Goal: Task Accomplishment & Management: Complete application form

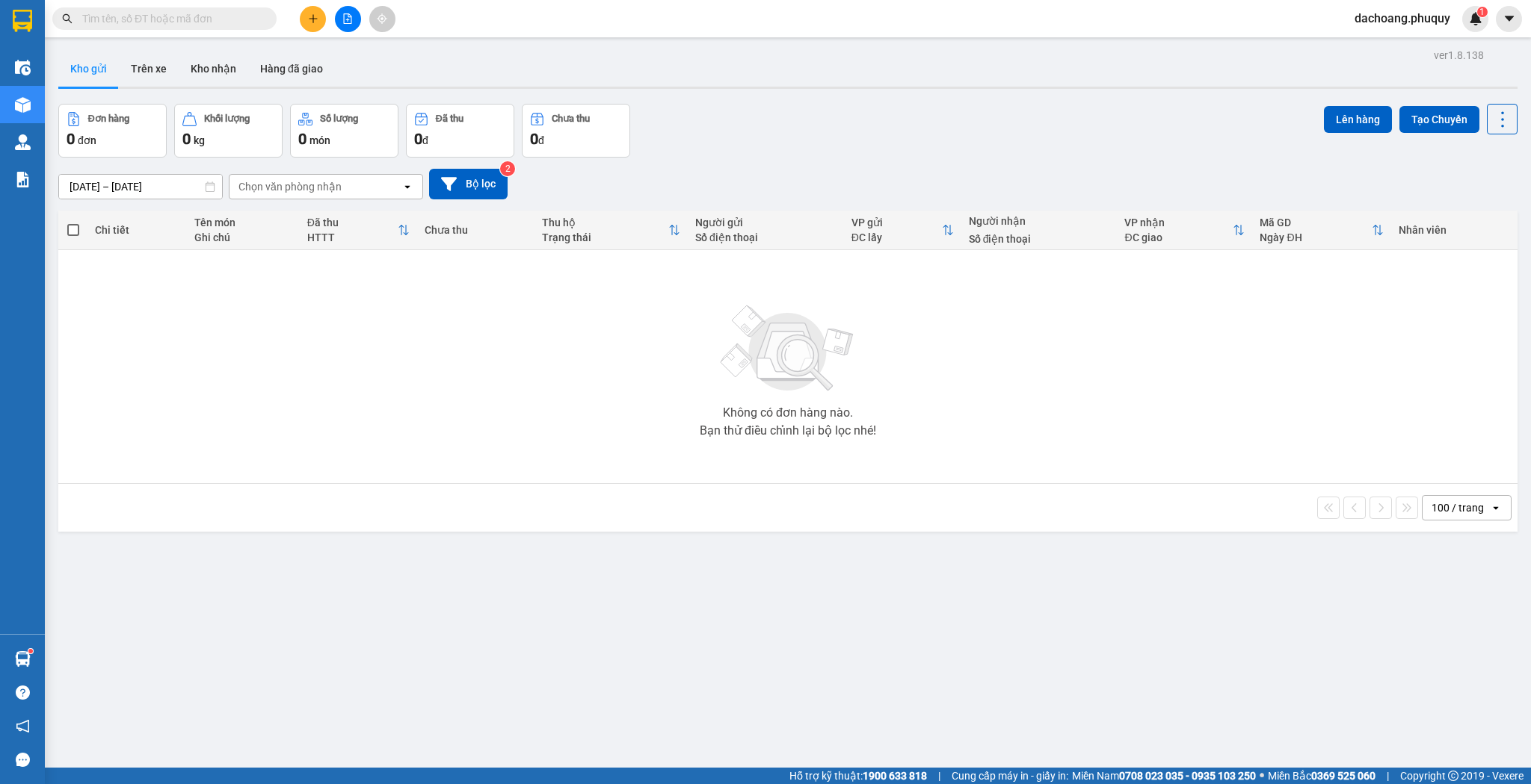
click at [140, 83] on button "Trên xe" at bounding box center [148, 68] width 60 height 36
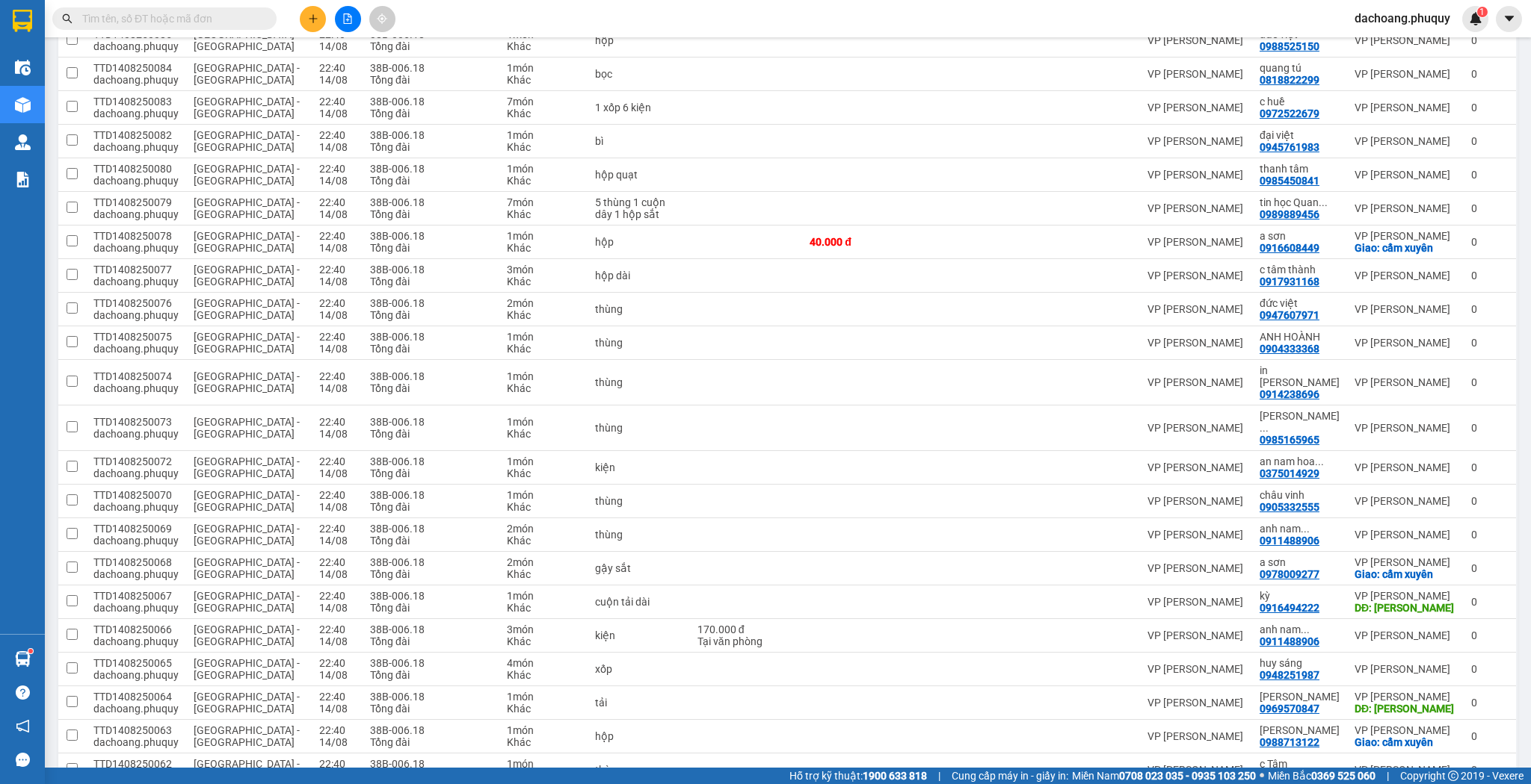
scroll to position [1255, 0]
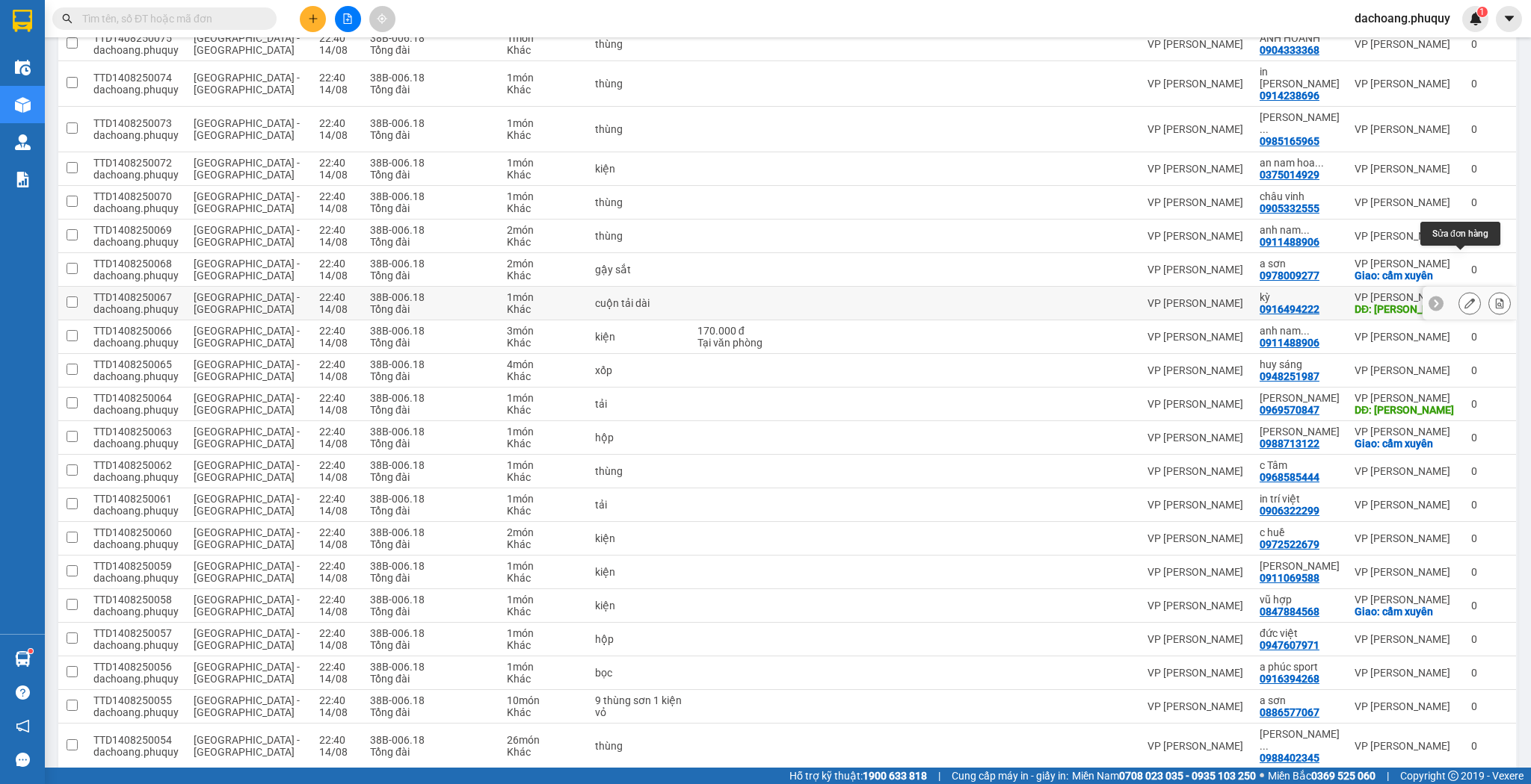
click at [1465, 298] on icon at bounding box center [1468, 303] width 10 height 10
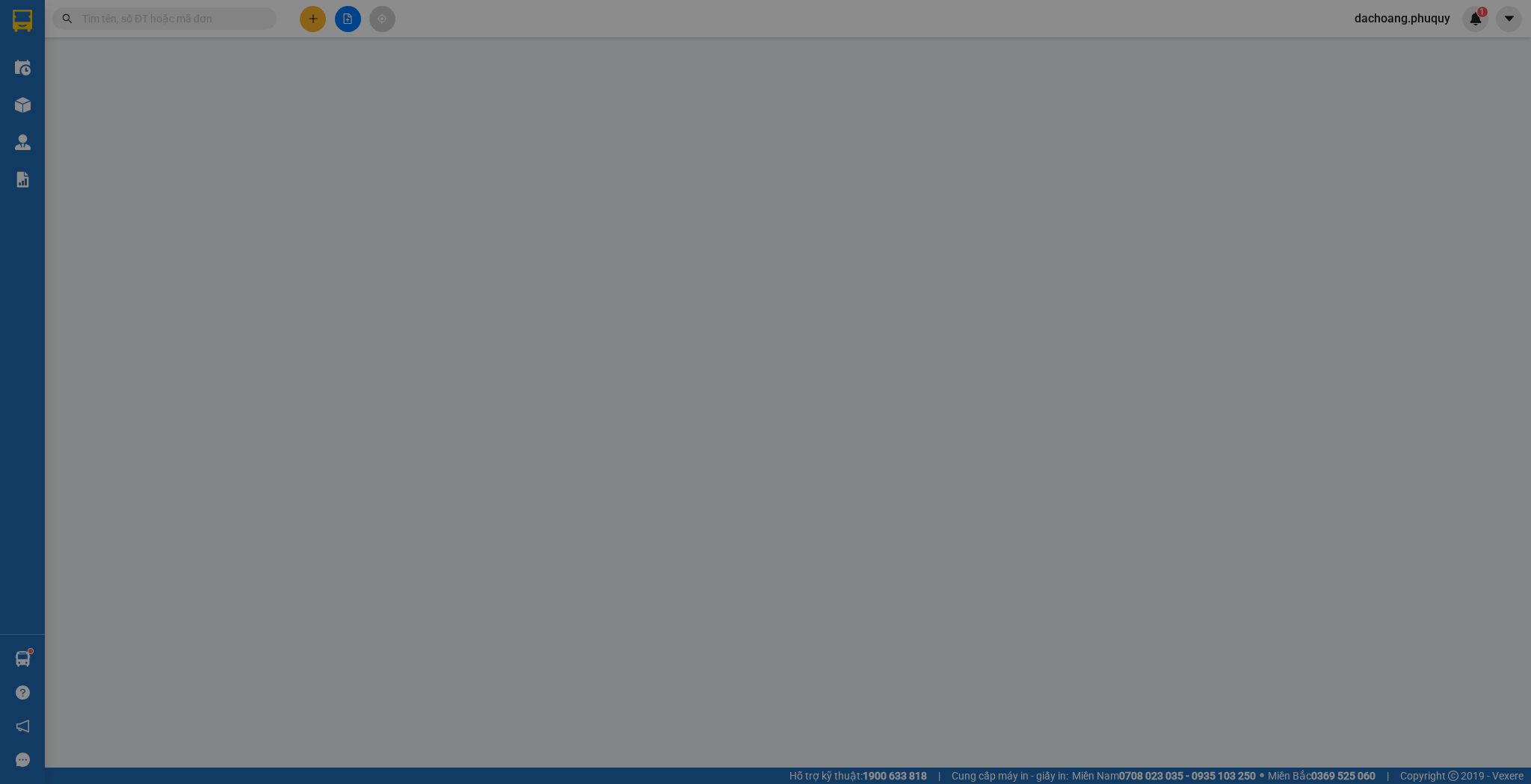
type input "0916494222"
type input "kỳ"
type input "hồng lĩnh"
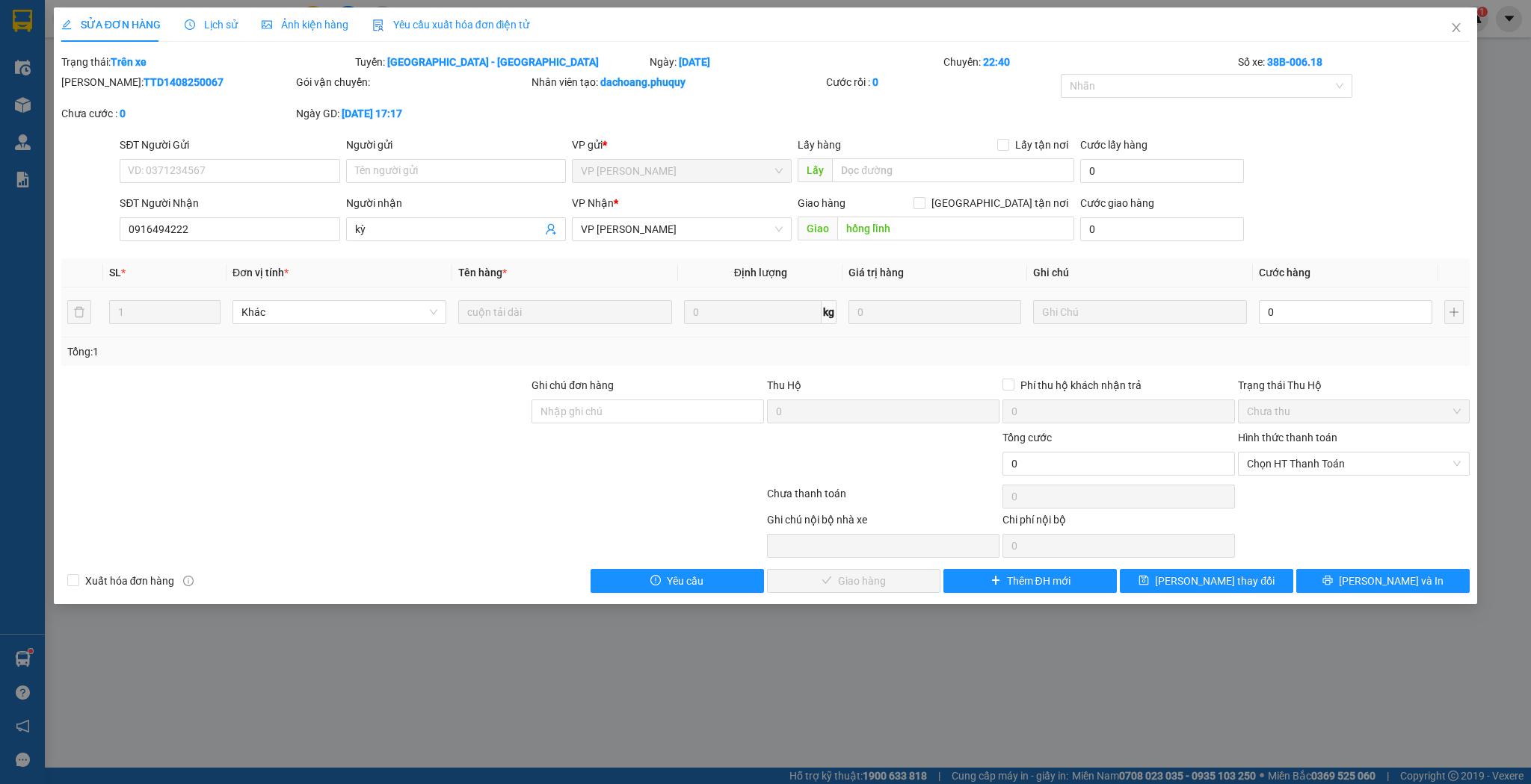
click at [1280, 292] on td "0" at bounding box center [1345, 313] width 185 height 50
click at [1286, 307] on input "0" at bounding box center [1345, 312] width 173 height 24
type input "1"
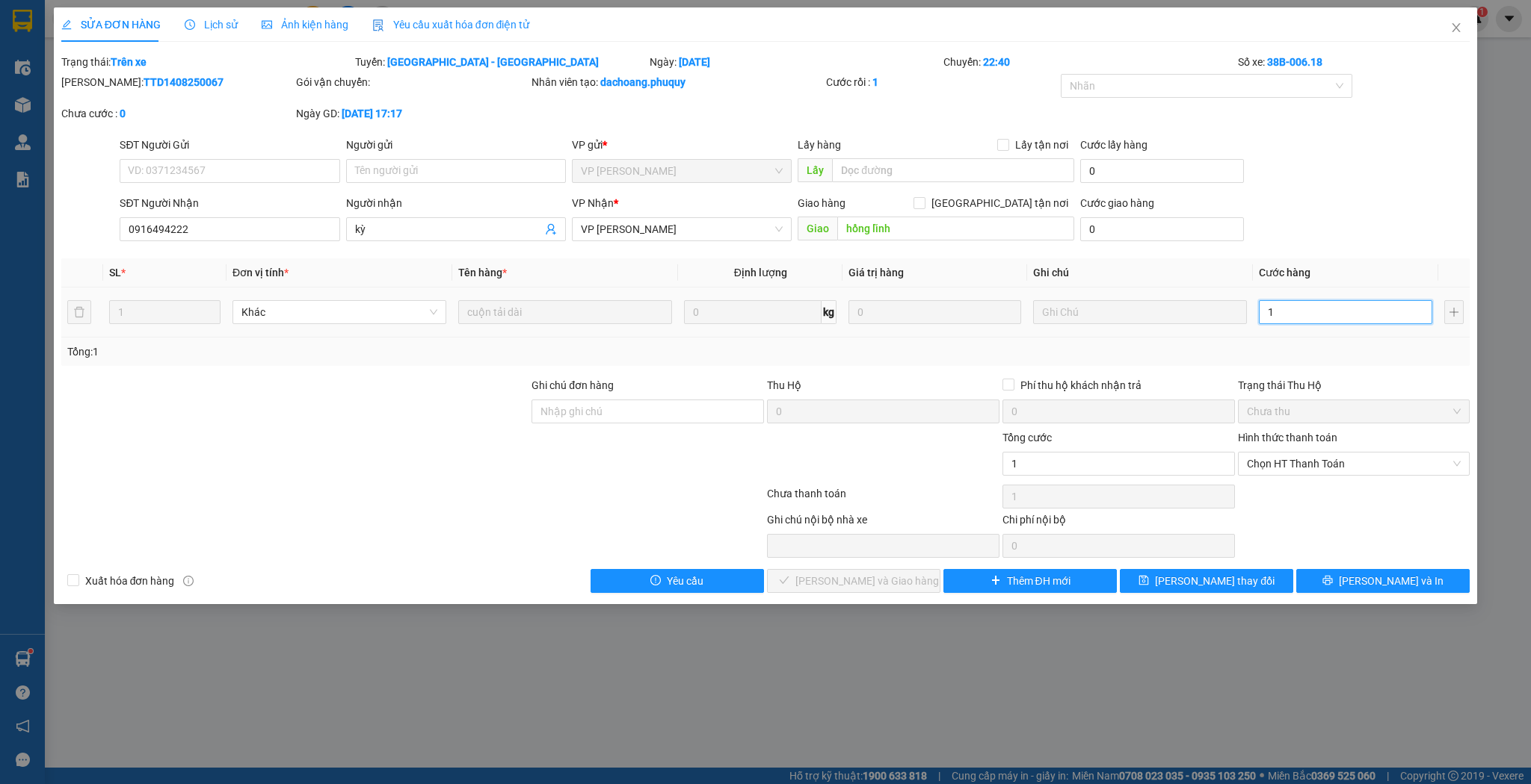
type input "15"
type input "150"
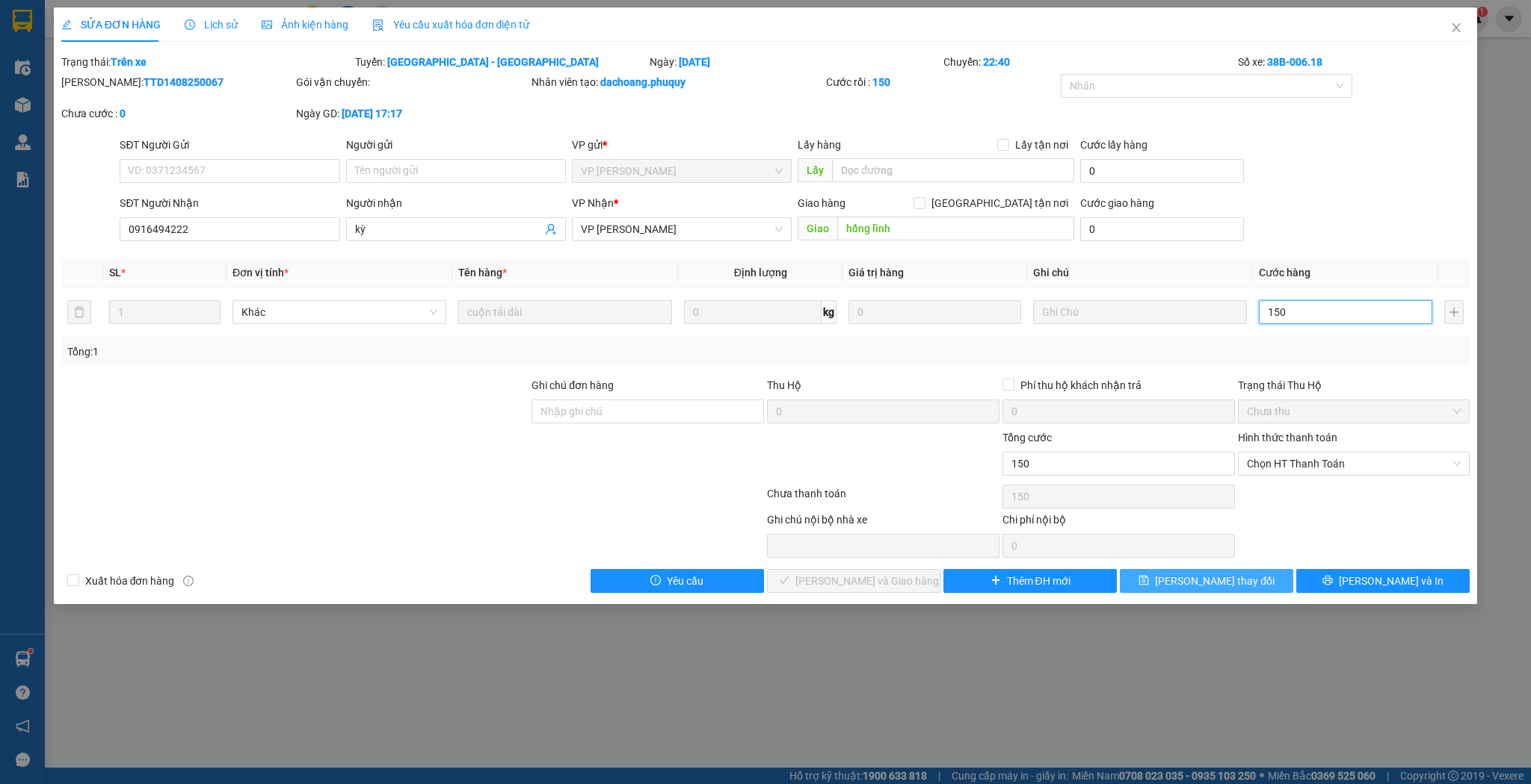
type input "150"
type input "150.000"
click at [1241, 578] on span "[PERSON_NAME] thay đổi" at bounding box center [1214, 582] width 120 height 17
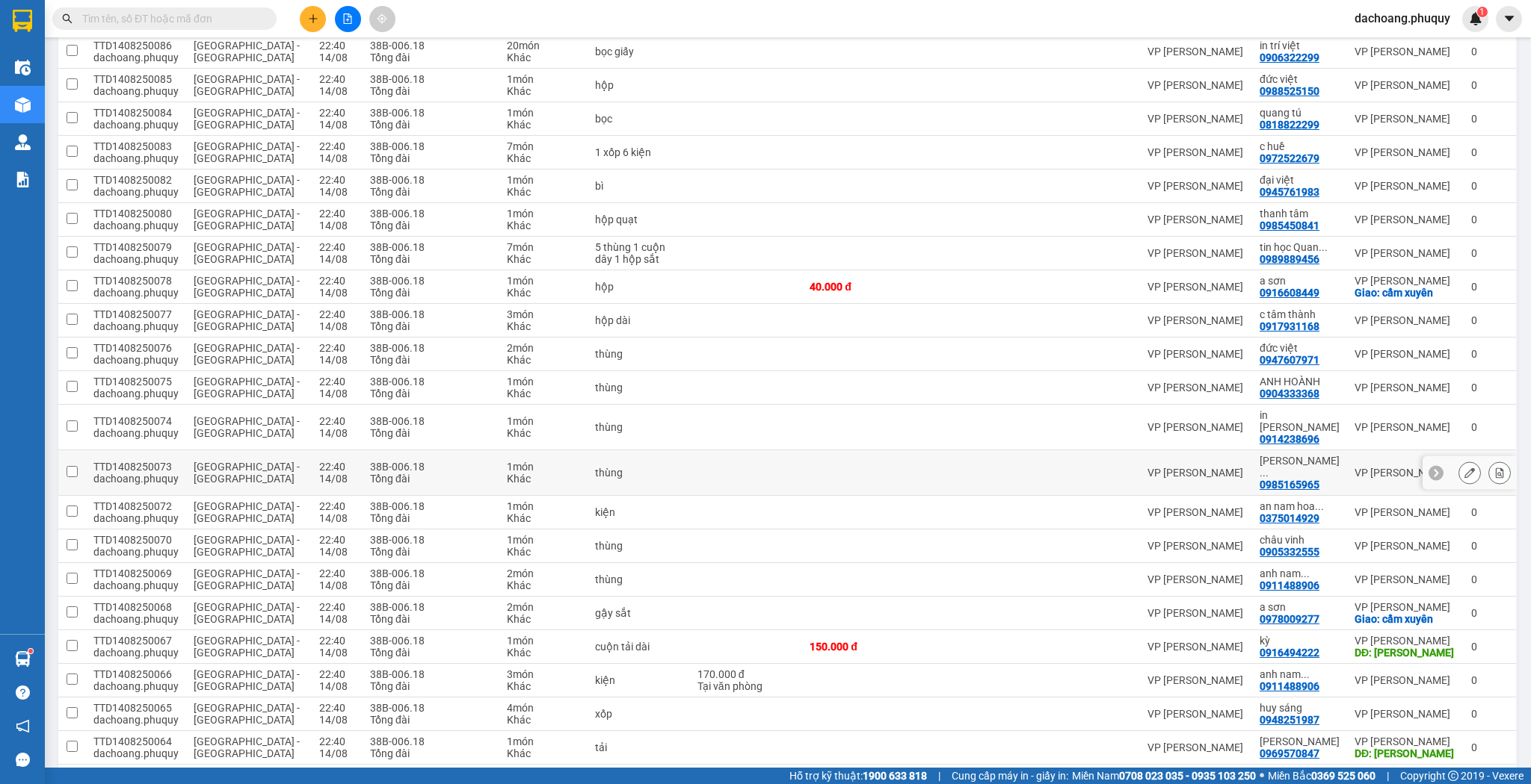
scroll to position [956, 0]
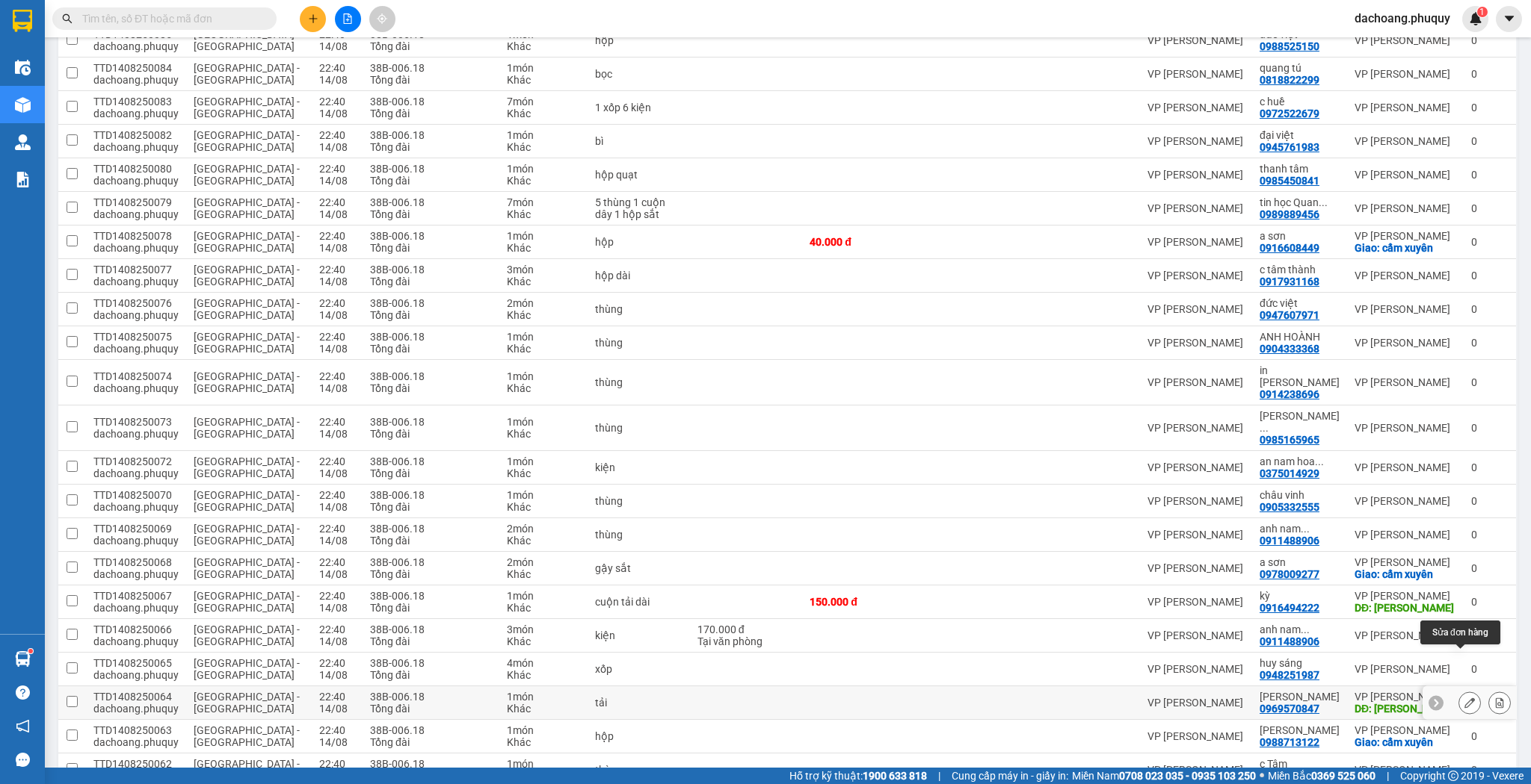
click at [1464, 698] on icon at bounding box center [1468, 702] width 10 height 10
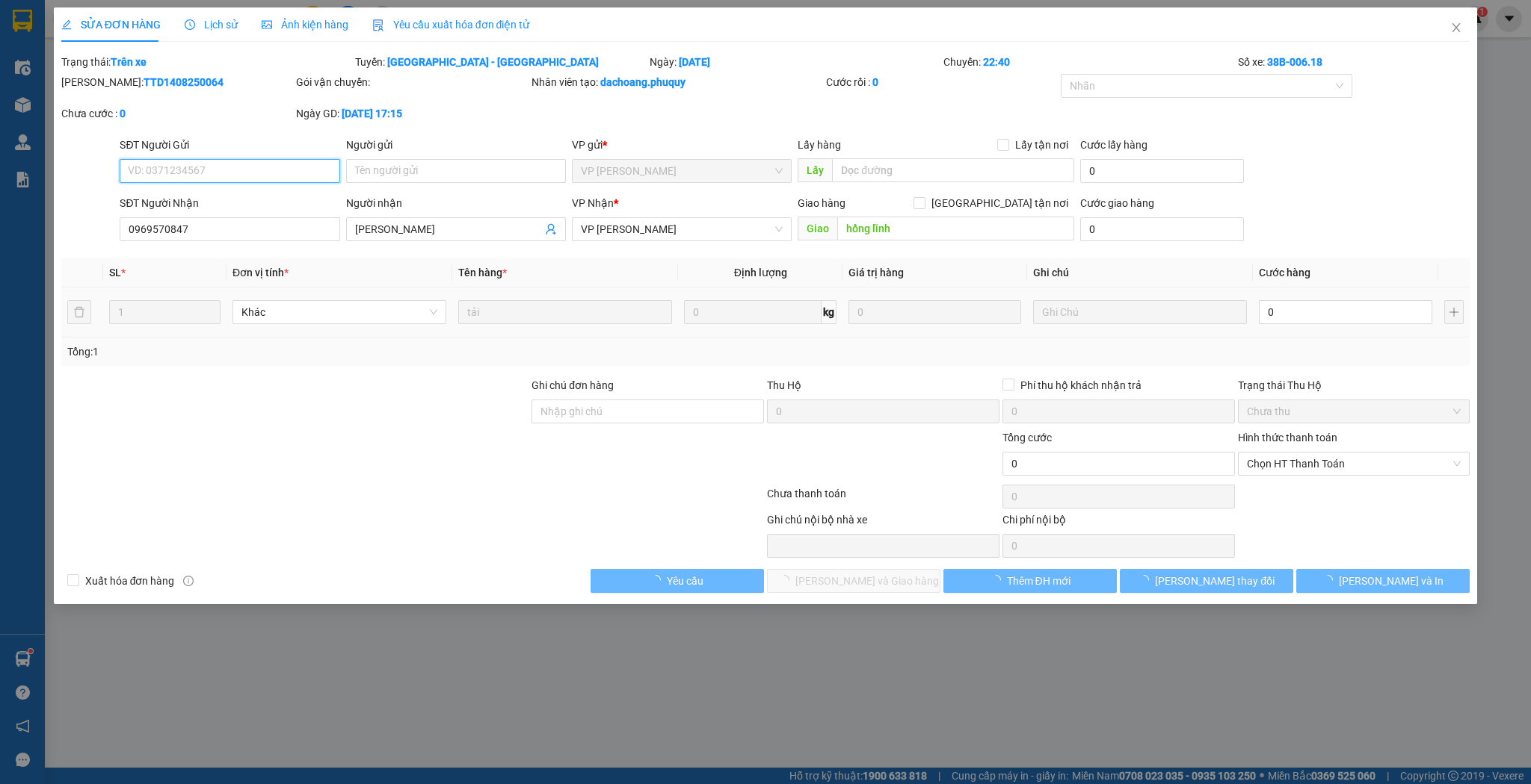
type input "0969570847"
type input "[PERSON_NAME]"
type input "hồng lĩnh"
click at [1322, 289] on td "0" at bounding box center [1345, 313] width 185 height 50
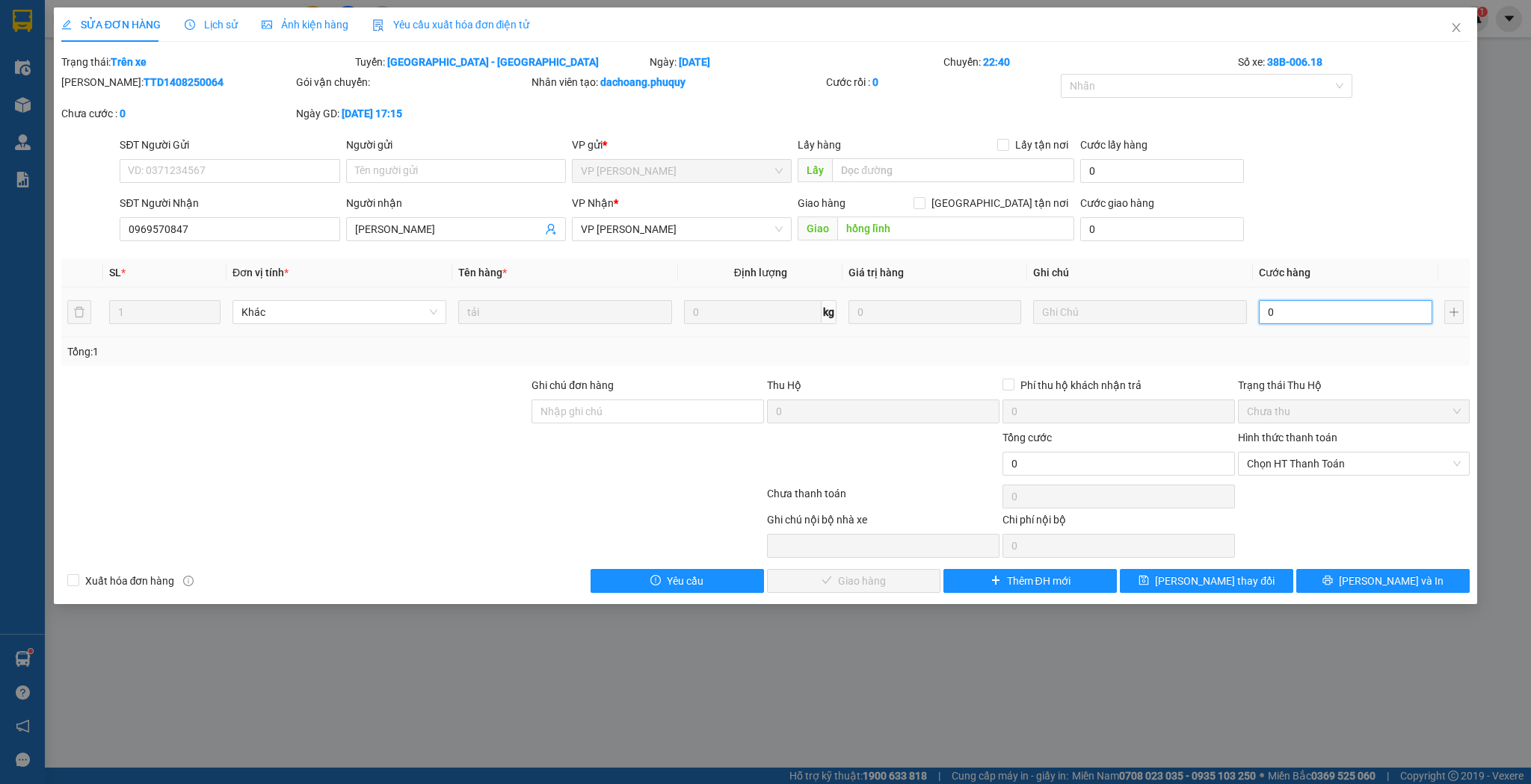
click at [1314, 316] on input "0" at bounding box center [1345, 312] width 173 height 24
type input "1"
type input "10"
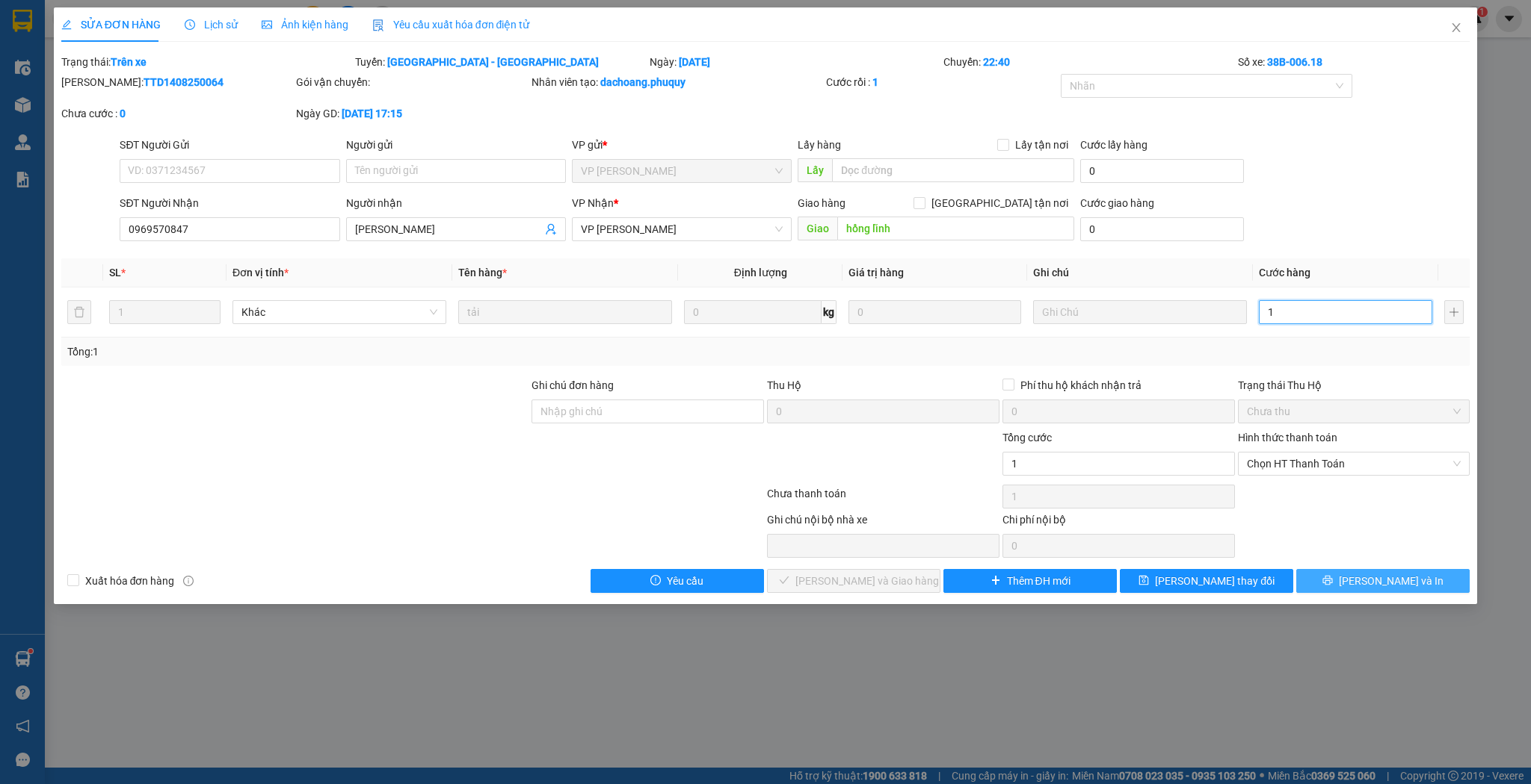
type input "10"
type input "100"
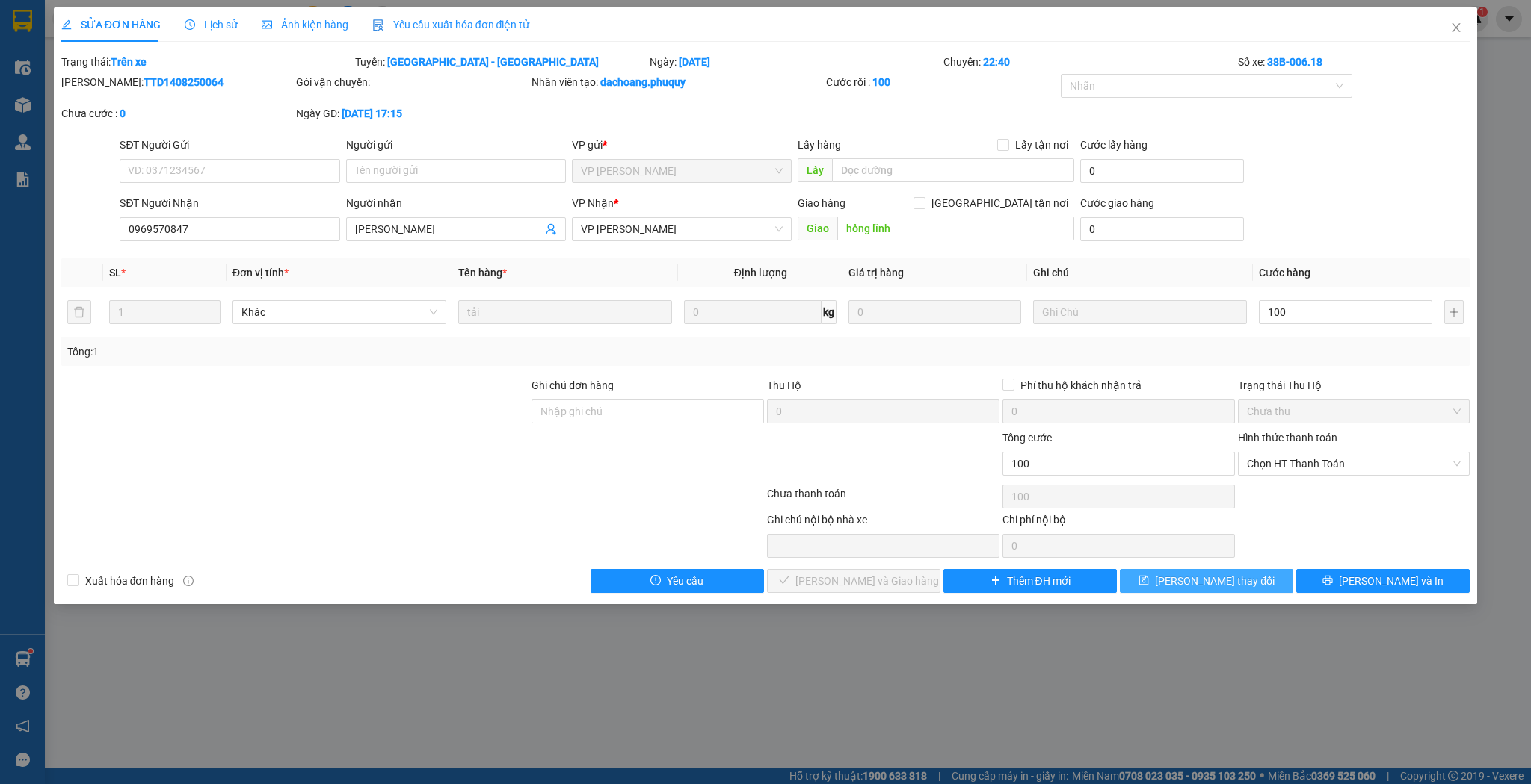
type input "100.000"
click at [1247, 582] on button "[PERSON_NAME] thay đổi" at bounding box center [1206, 582] width 173 height 24
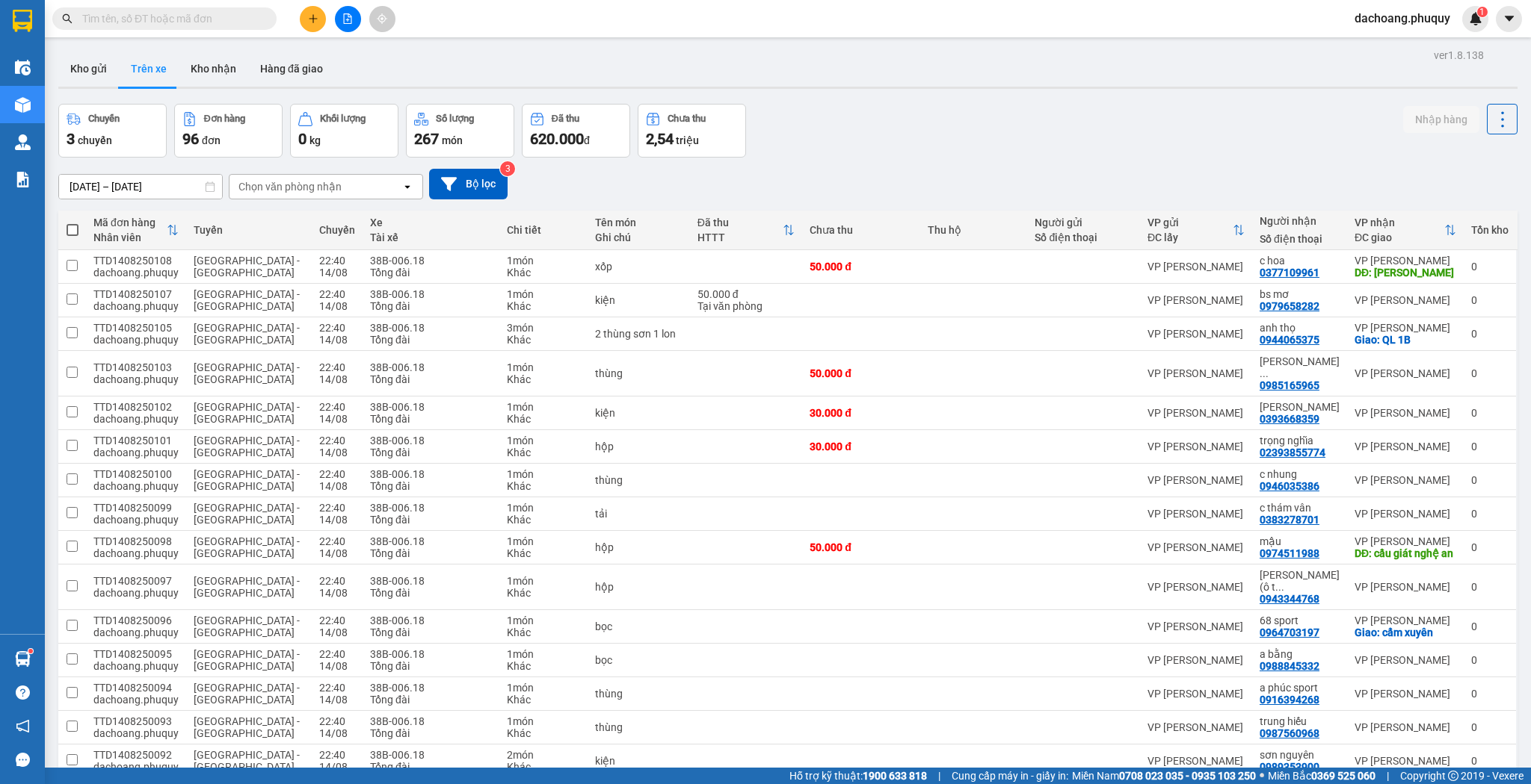
click at [284, 144] on div "Chuyến 3 chuyến Đơn hàng 96 đơn Khối lượng 0 kg Số lượng 267 món Đã thu 620.000…" at bounding box center [401, 131] width 688 height 53
click at [978, 232] on div "Thu hộ" at bounding box center [973, 230] width 93 height 12
click at [96, 74] on button "Kho gửi" at bounding box center [88, 68] width 61 height 36
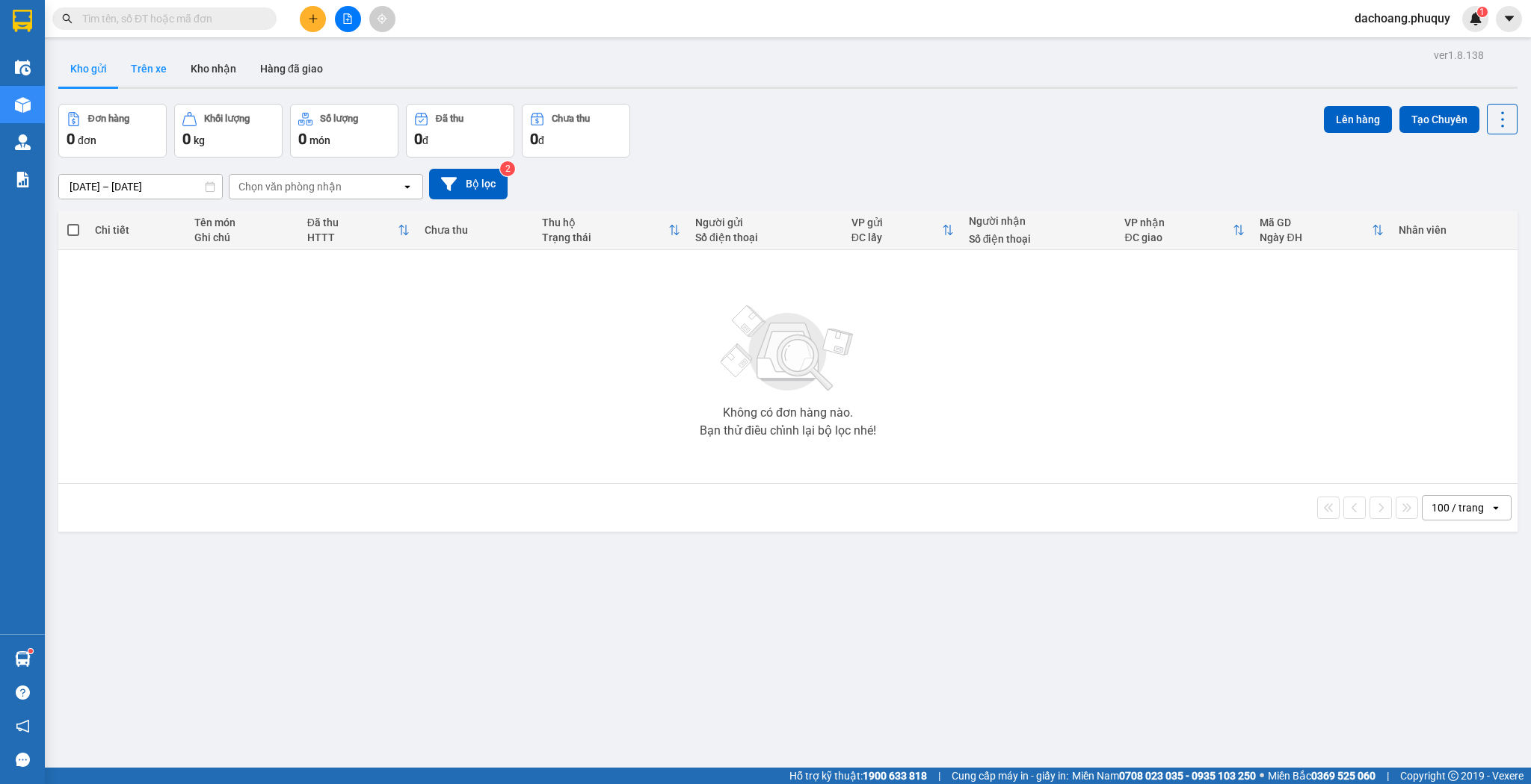
click at [153, 69] on button "Trên xe" at bounding box center [148, 68] width 60 height 36
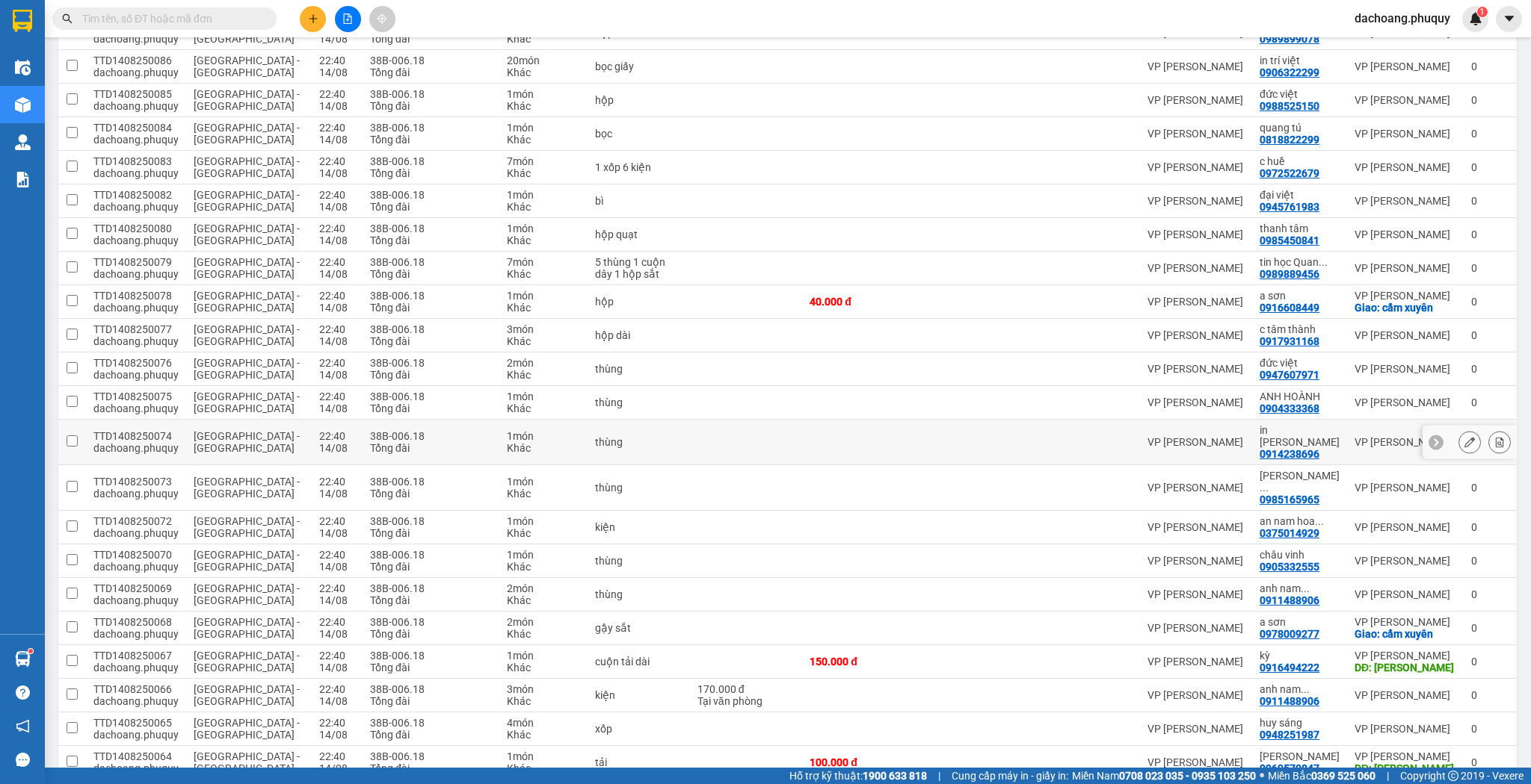
scroll to position [956, 0]
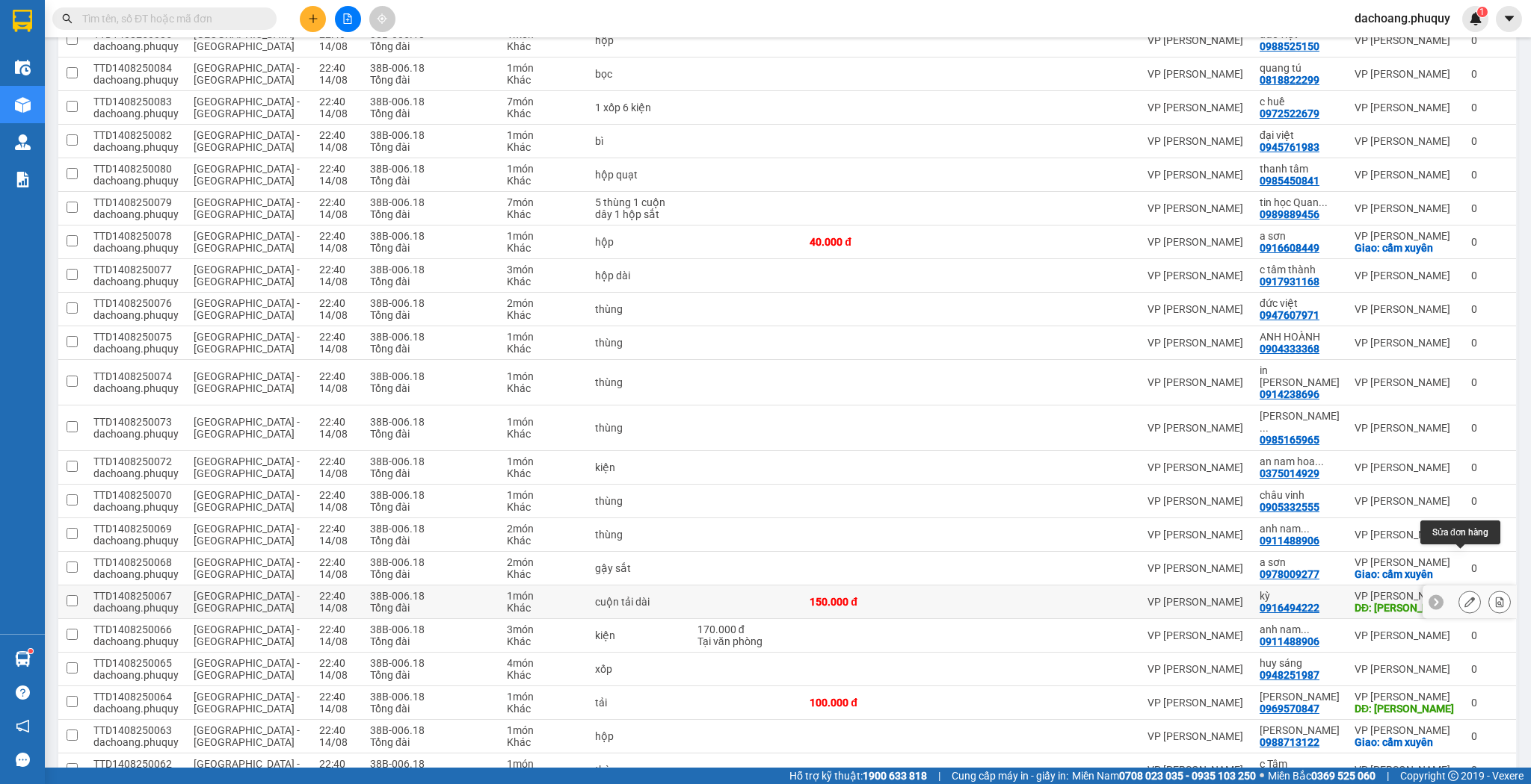
click at [1459, 590] on button at bounding box center [1469, 603] width 21 height 26
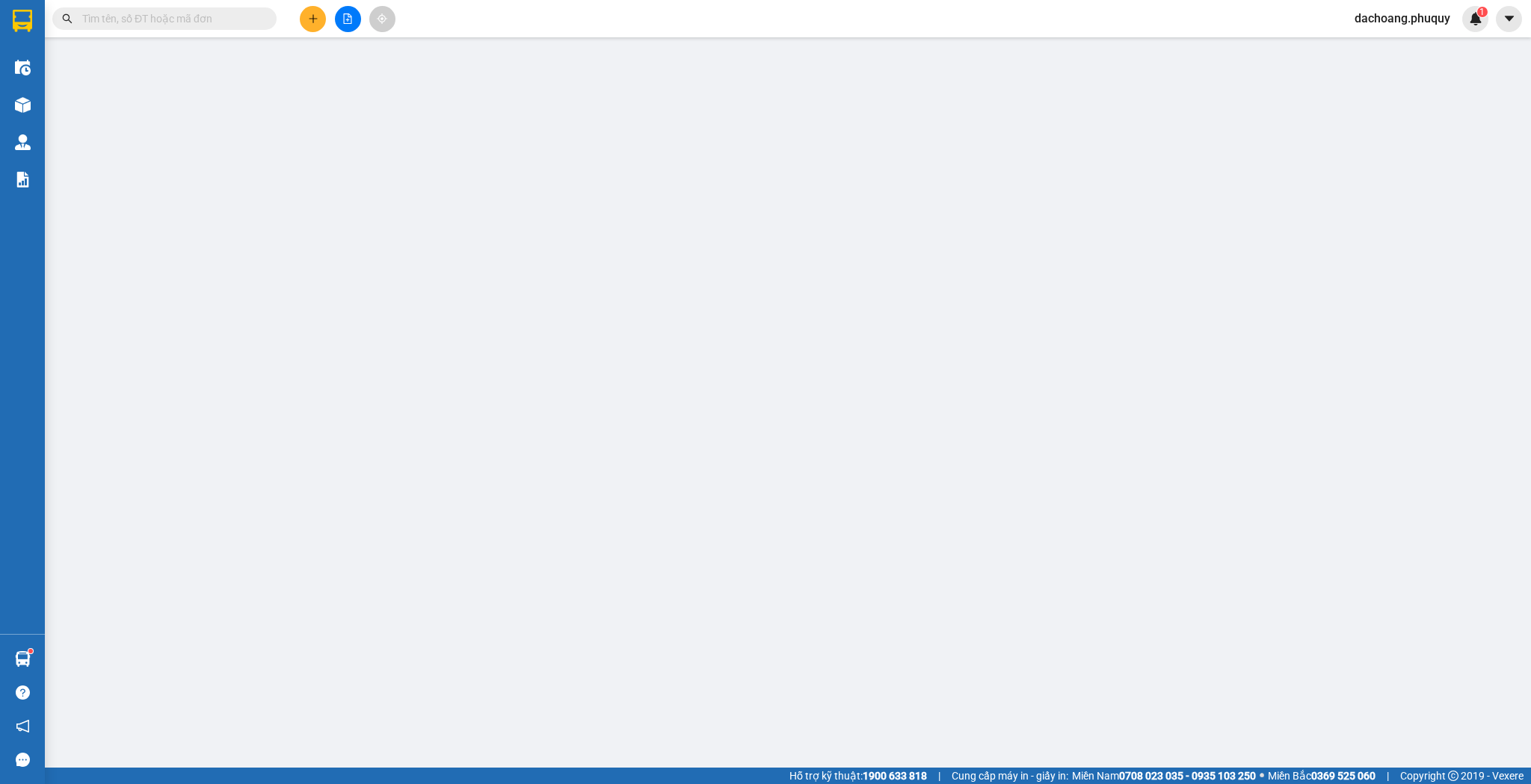
type input "0916494222"
type input "kỳ"
type input "hồng lĩnh"
type input "150.000"
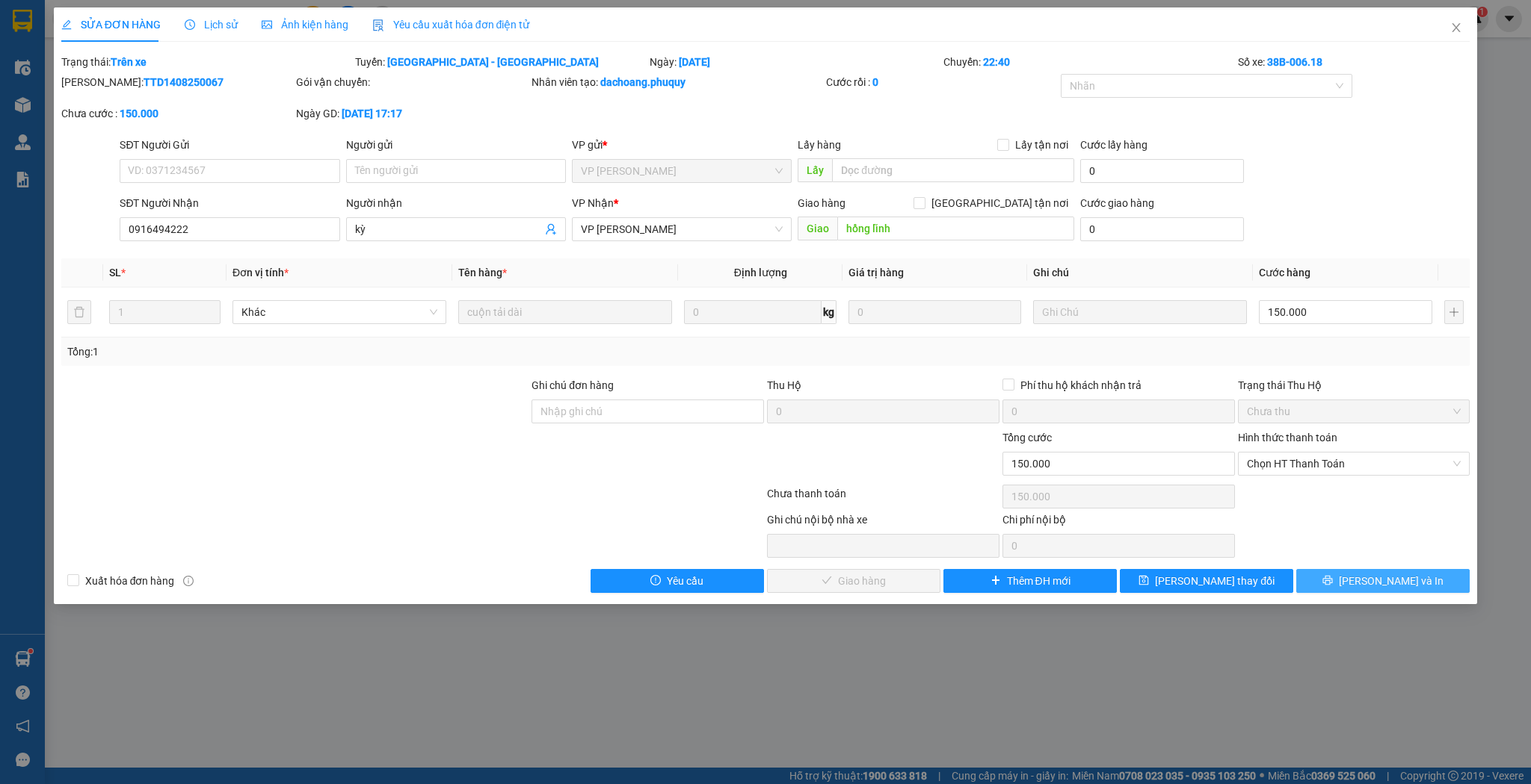
click at [1414, 579] on button "[PERSON_NAME] và In" at bounding box center [1383, 582] width 173 height 24
